Goal: Navigation & Orientation: Go to known website

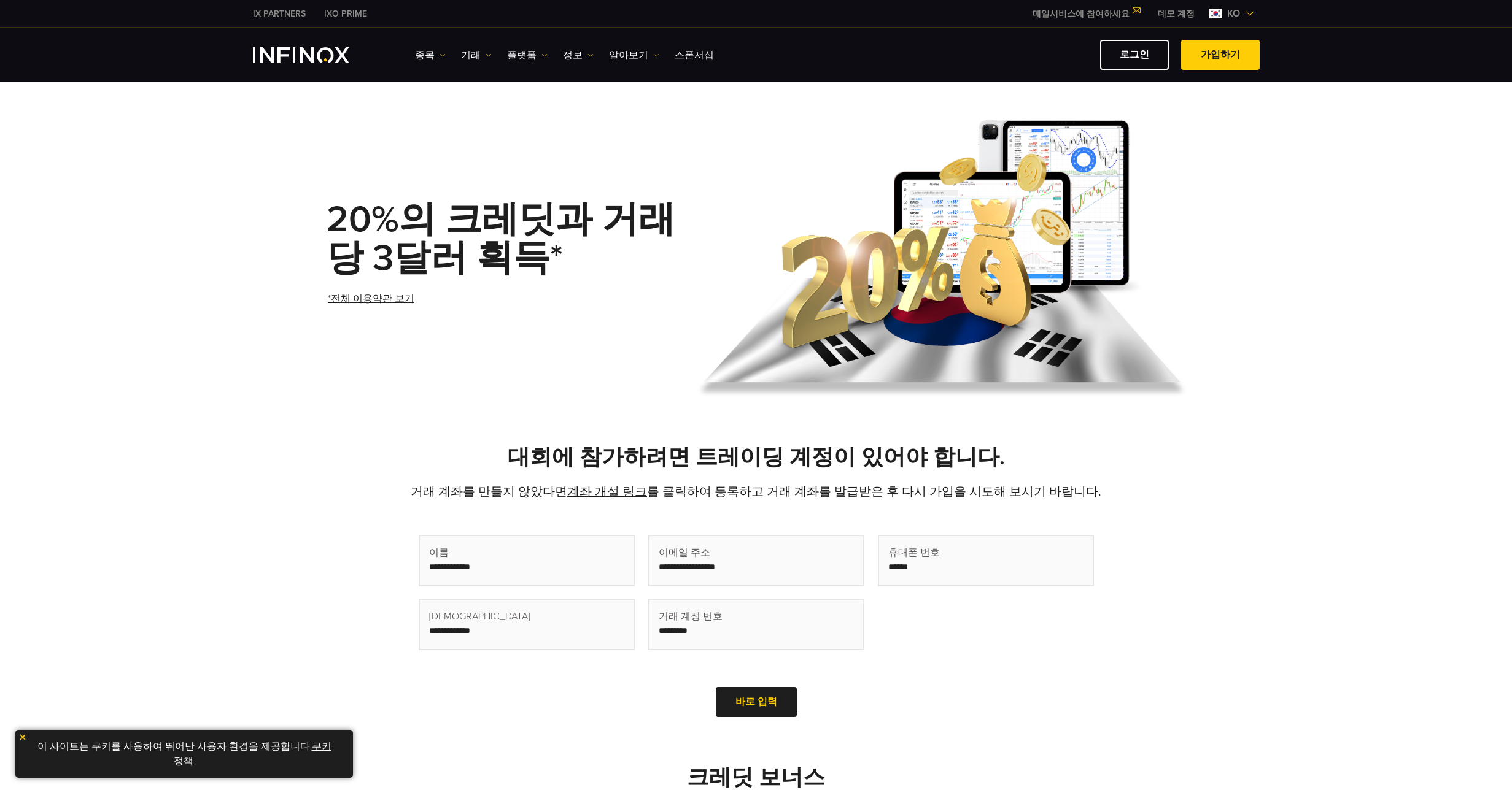
click at [668, 265] on h1 "20%의 크레딧과 거래당 3달러 획득*" at bounding box center [507, 239] width 361 height 77
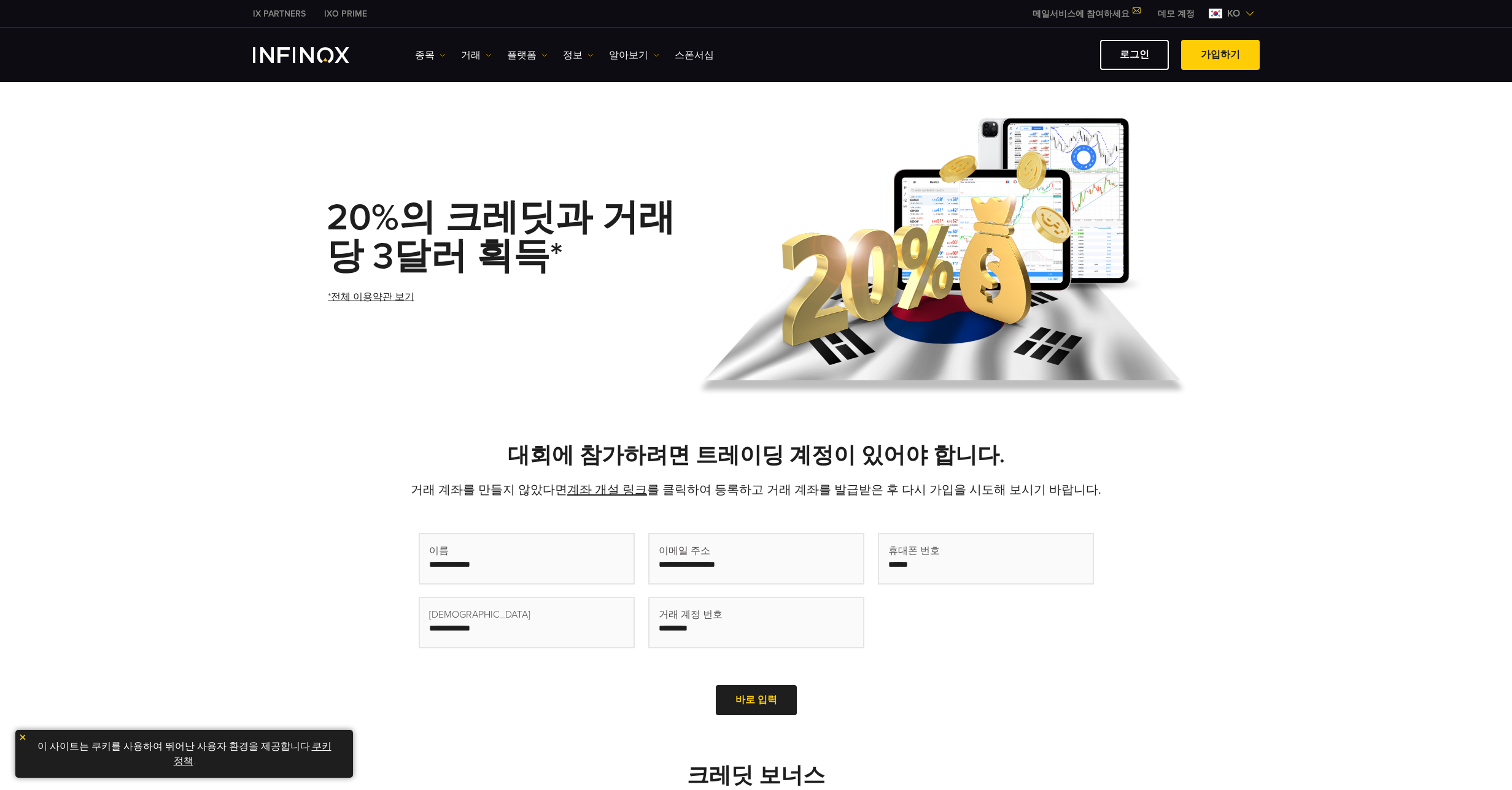
click at [691, 104] on img at bounding box center [936, 257] width 499 height 308
click at [628, 57] on link "알아보기" at bounding box center [633, 55] width 50 height 15
click at [567, 51] on link "정보" at bounding box center [578, 55] width 30 height 15
click at [568, 50] on link "정보" at bounding box center [578, 55] width 30 height 15
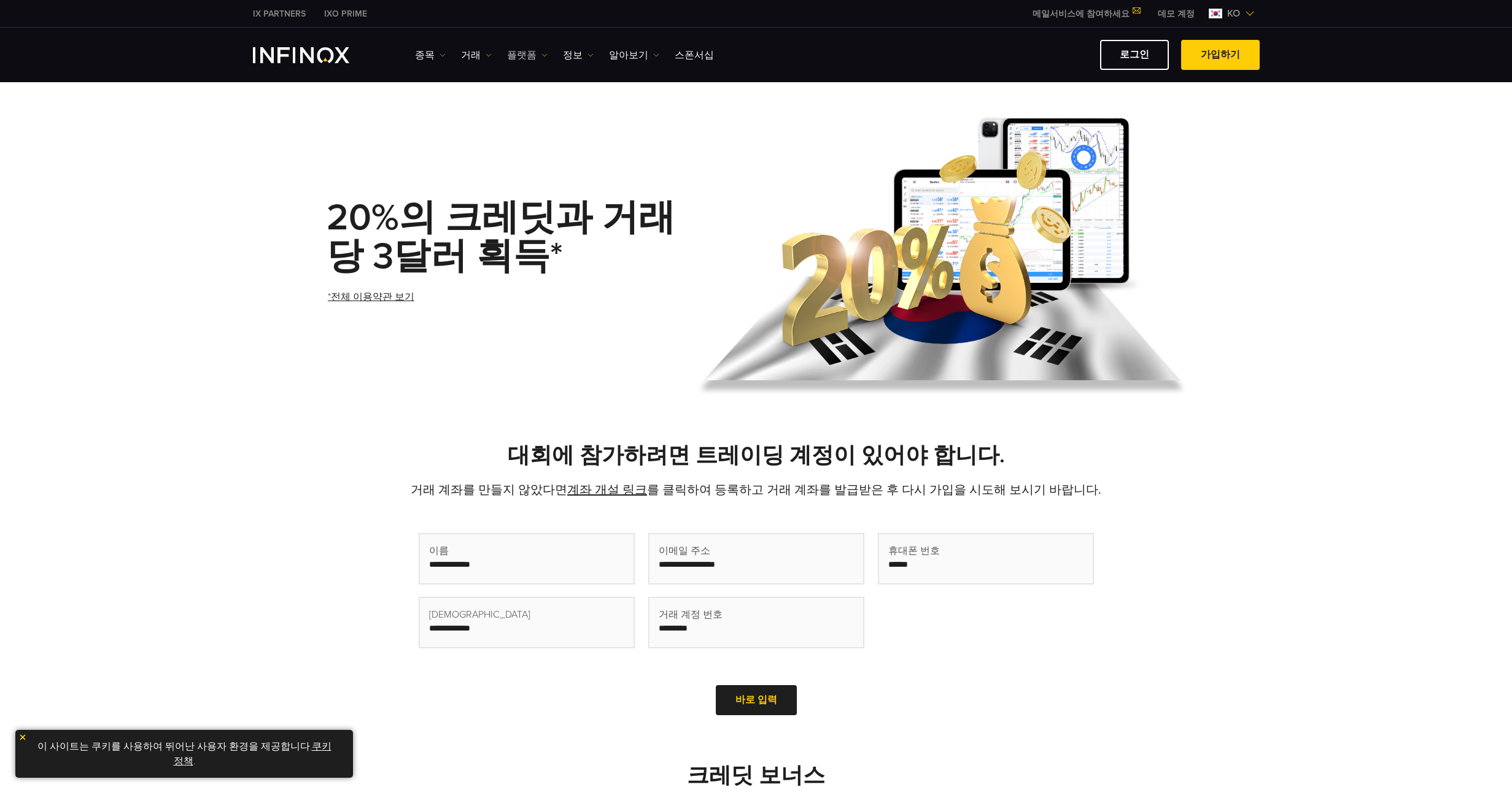
click at [530, 51] on link "플랫폼" at bounding box center [527, 55] width 41 height 15
click at [471, 55] on link "거래" at bounding box center [476, 55] width 30 height 15
click at [427, 53] on link "종목" at bounding box center [430, 55] width 30 height 15
click at [961, 152] on img at bounding box center [936, 257] width 499 height 308
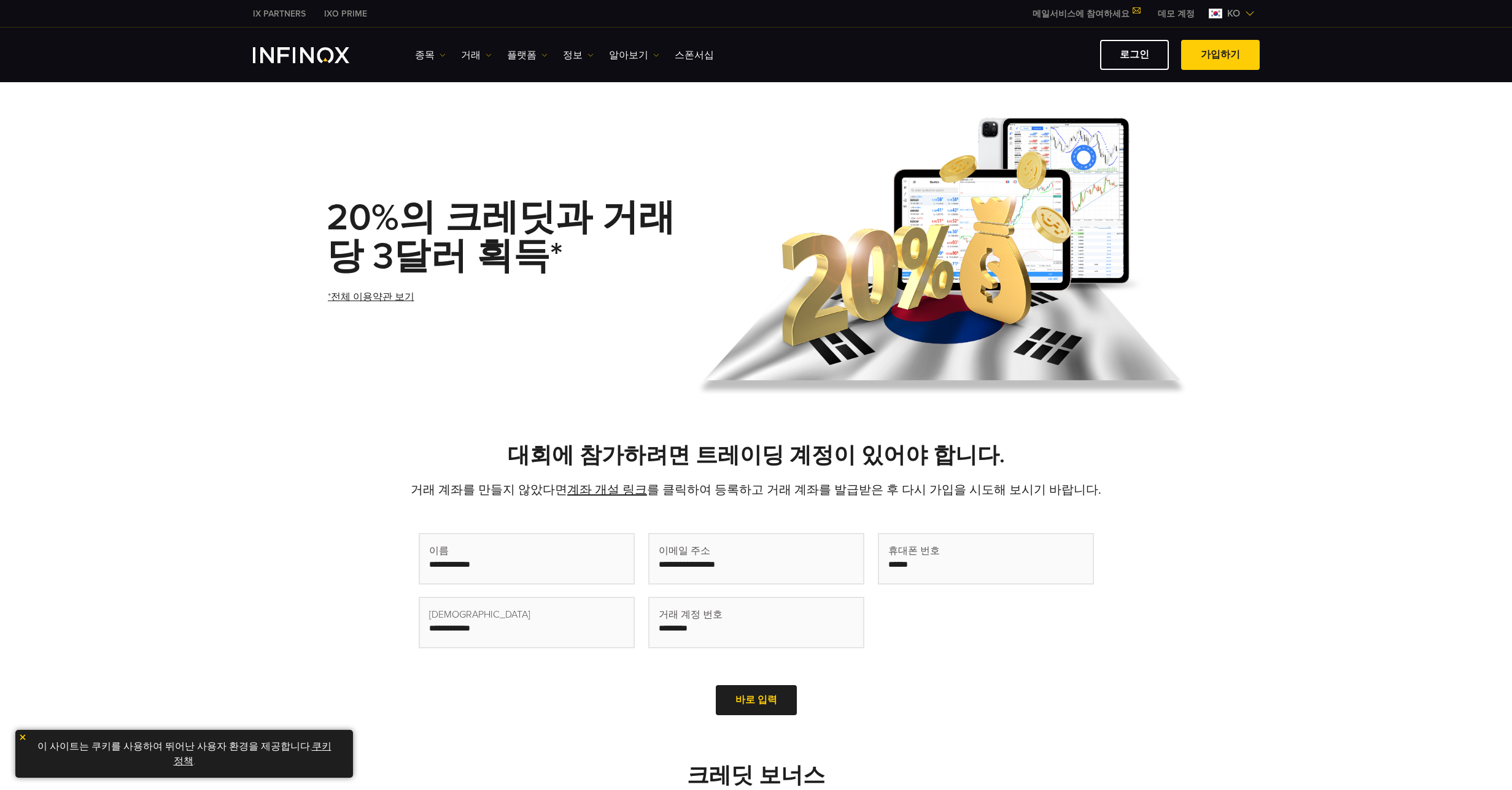
click at [282, 65] on div "종목" at bounding box center [756, 55] width 1007 height 30
click at [287, 53] on img "INFINOX Logo" at bounding box center [301, 55] width 97 height 16
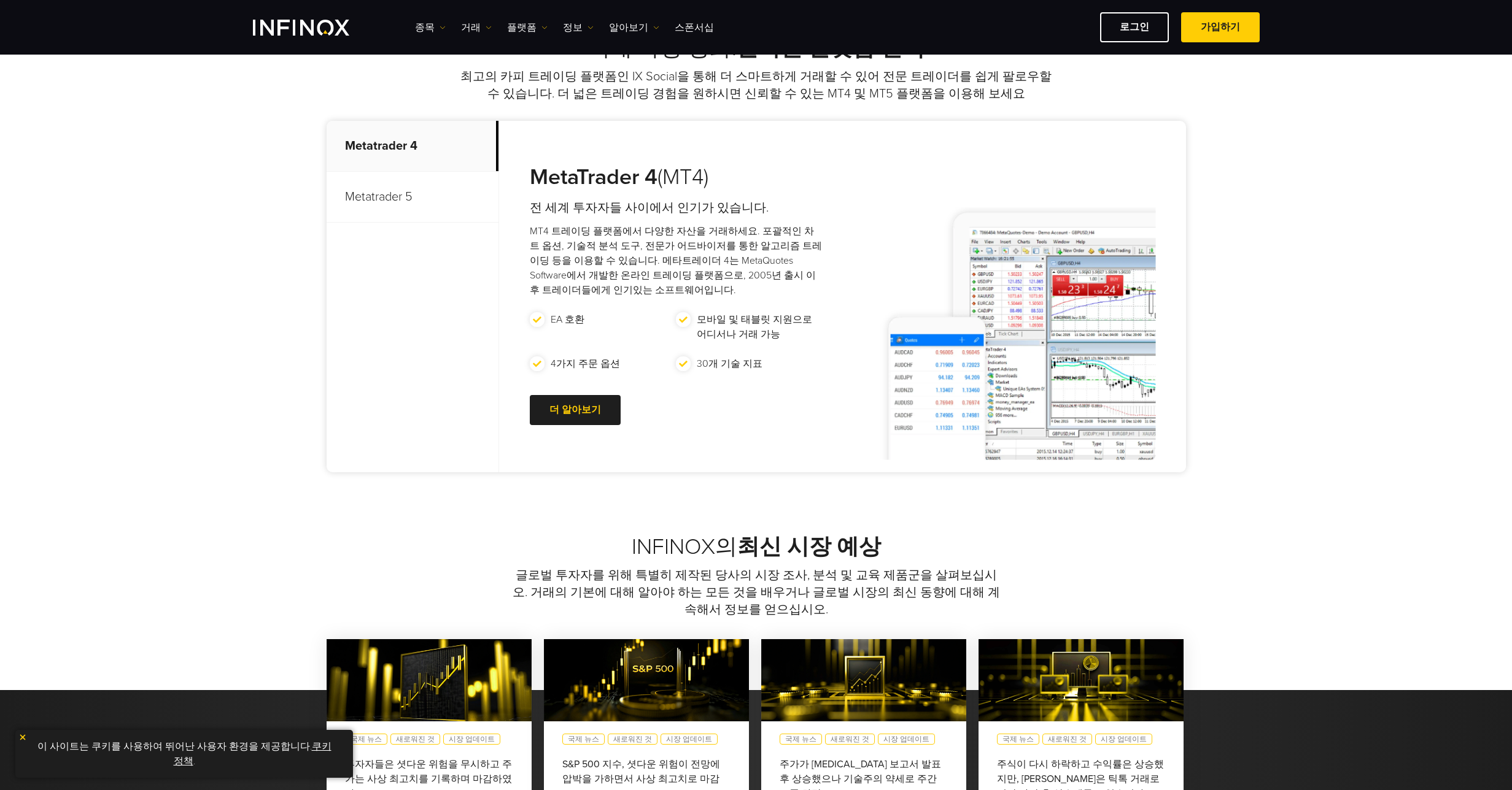
scroll to position [71, 0]
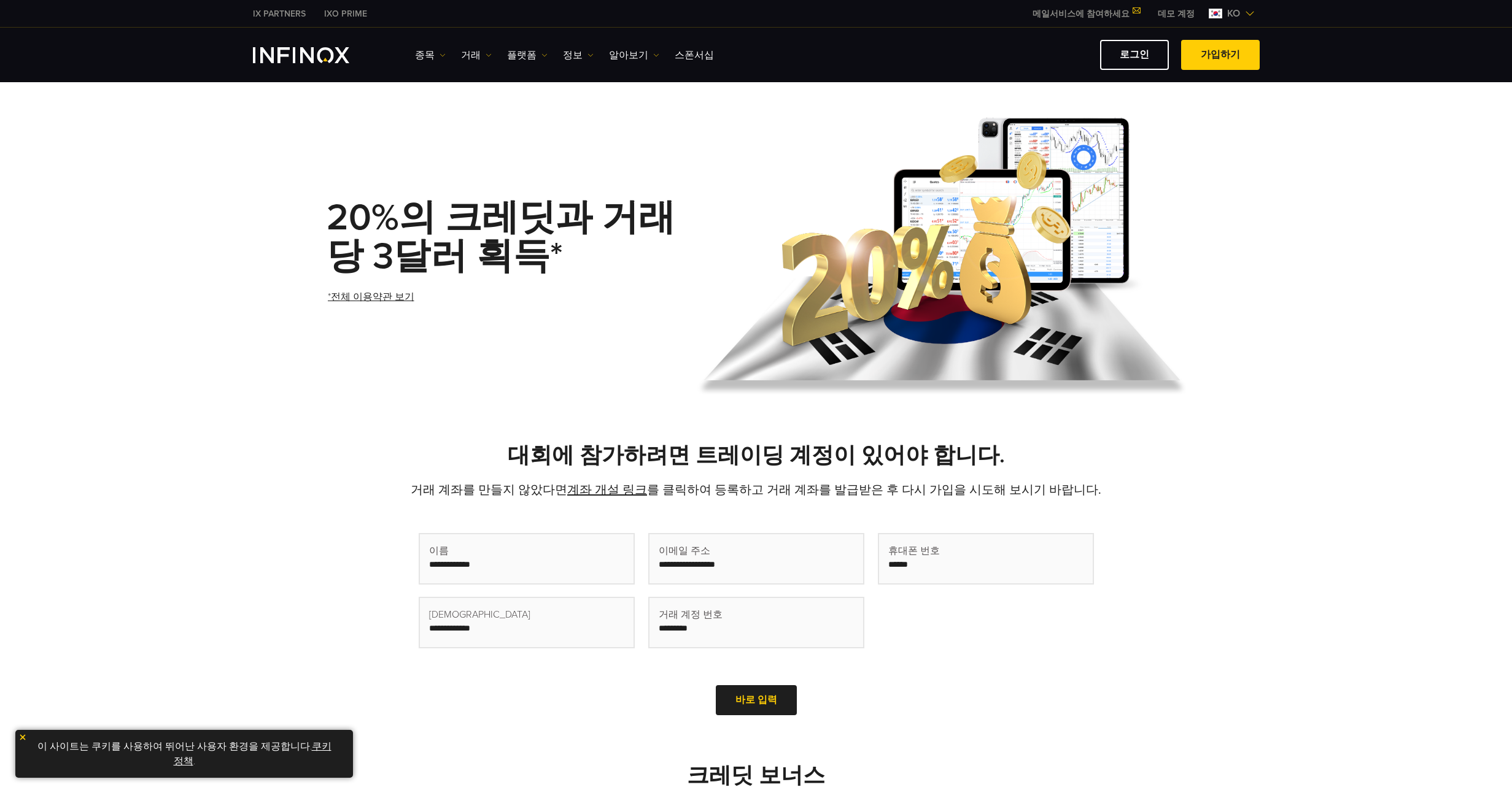
click at [304, 765] on link "쿠키 정책" at bounding box center [252, 754] width 158 height 27
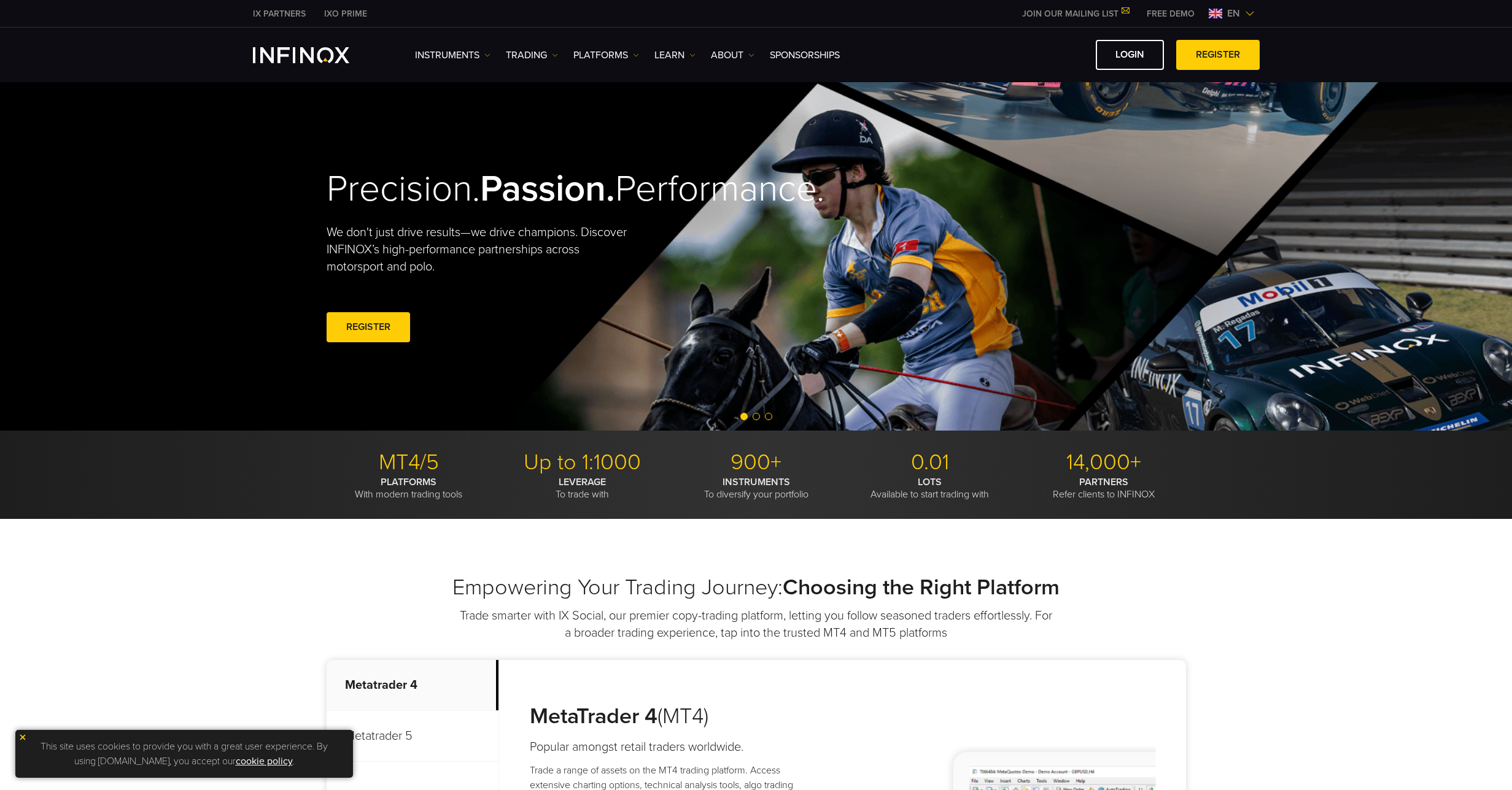
click at [1145, 55] on link "LOGIN" at bounding box center [1130, 55] width 68 height 30
